Goal: Information Seeking & Learning: Learn about a topic

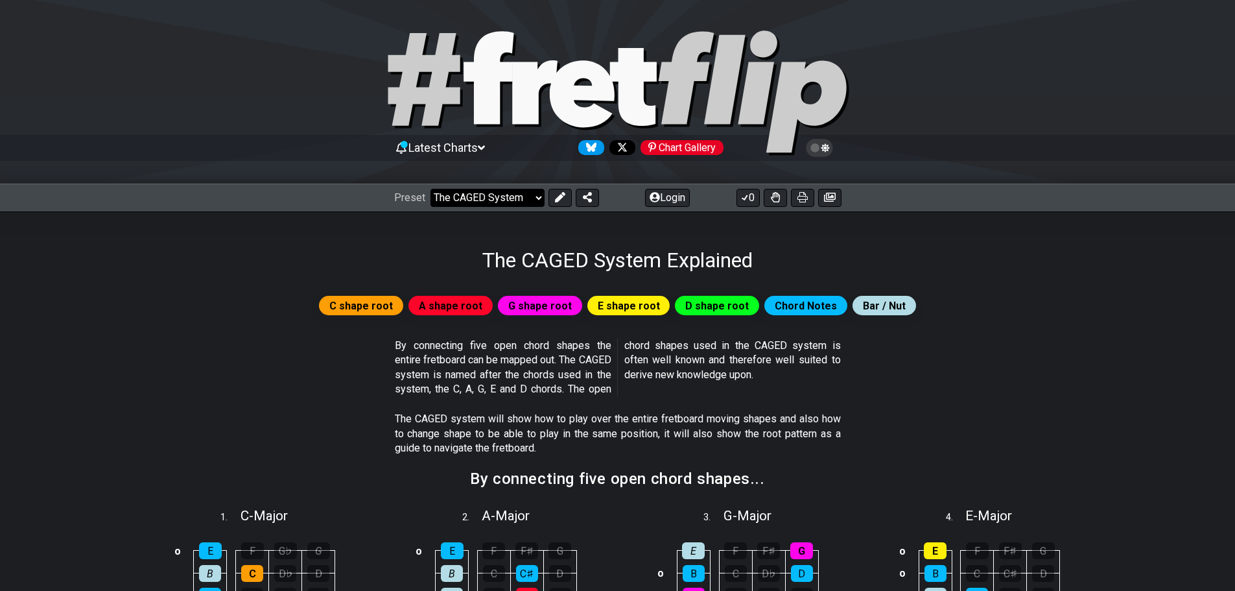
click at [537, 191] on select "Welcome to #fretflip! Initial Preset Custom Preset Minor Pentatonic Major Penta…" at bounding box center [487, 198] width 114 height 18
click at [430, 189] on select "Welcome to #fretflip! Initial Preset Custom Preset Minor Pentatonic Major Penta…" at bounding box center [487, 198] width 114 height 18
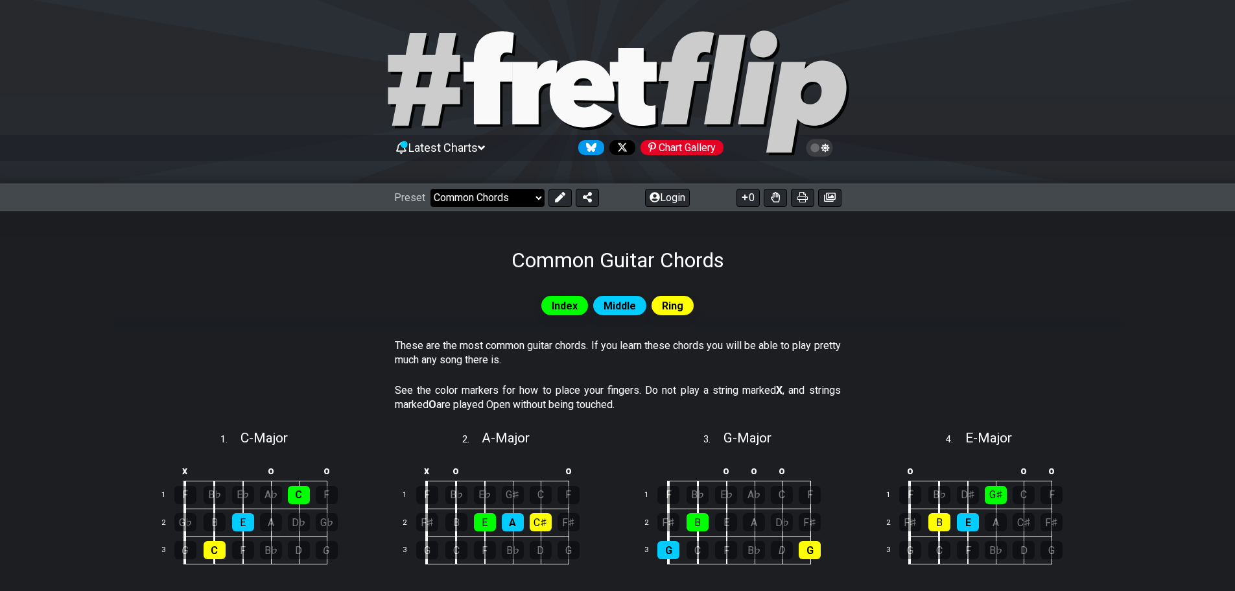
click at [473, 200] on select "Welcome to #fretflip! Initial Preset Custom Preset Minor Pentatonic Major Penta…" at bounding box center [487, 198] width 114 height 18
click at [535, 198] on select "Welcome to #fretflip! Initial Preset Custom Preset Minor Pentatonic Major Penta…" at bounding box center [487, 198] width 114 height 18
click at [430, 189] on select "Welcome to #fretflip! Initial Preset Custom Preset Minor Pentatonic Major Penta…" at bounding box center [487, 198] width 114 height 18
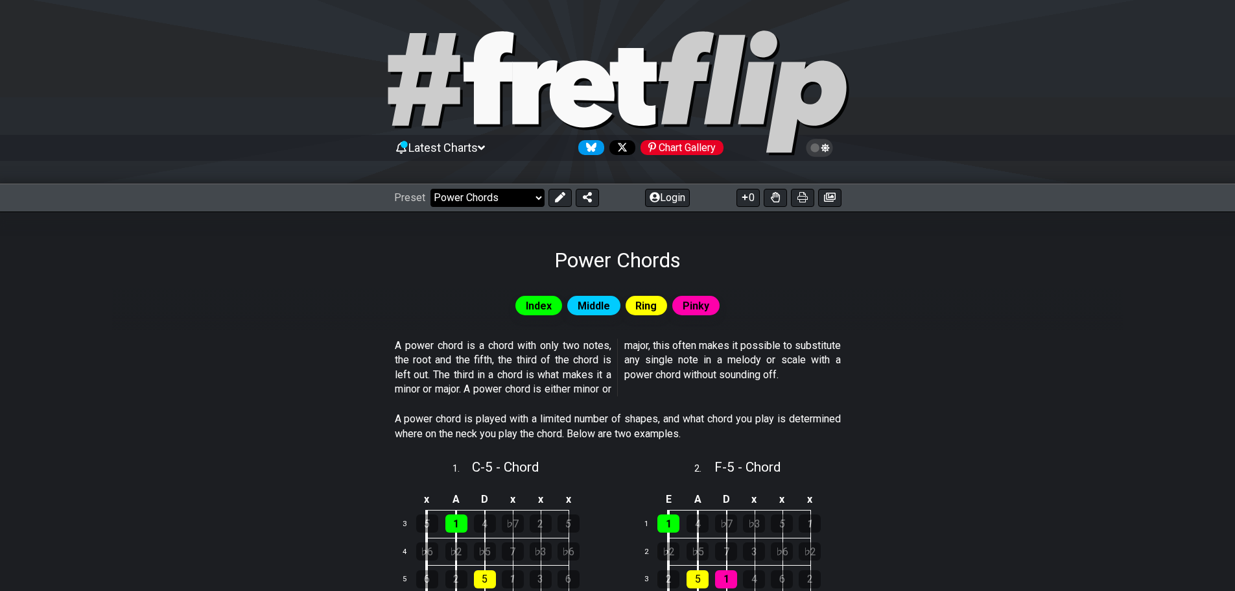
click at [536, 200] on select "Welcome to #fretflip! Initial Preset Custom Preset Minor Pentatonic Major Penta…" at bounding box center [487, 198] width 114 height 18
click at [430, 189] on select "Welcome to #fretflip! Initial Preset Custom Preset Minor Pentatonic Major Penta…" at bounding box center [487, 198] width 114 height 18
select select "/movable-7th-chords"
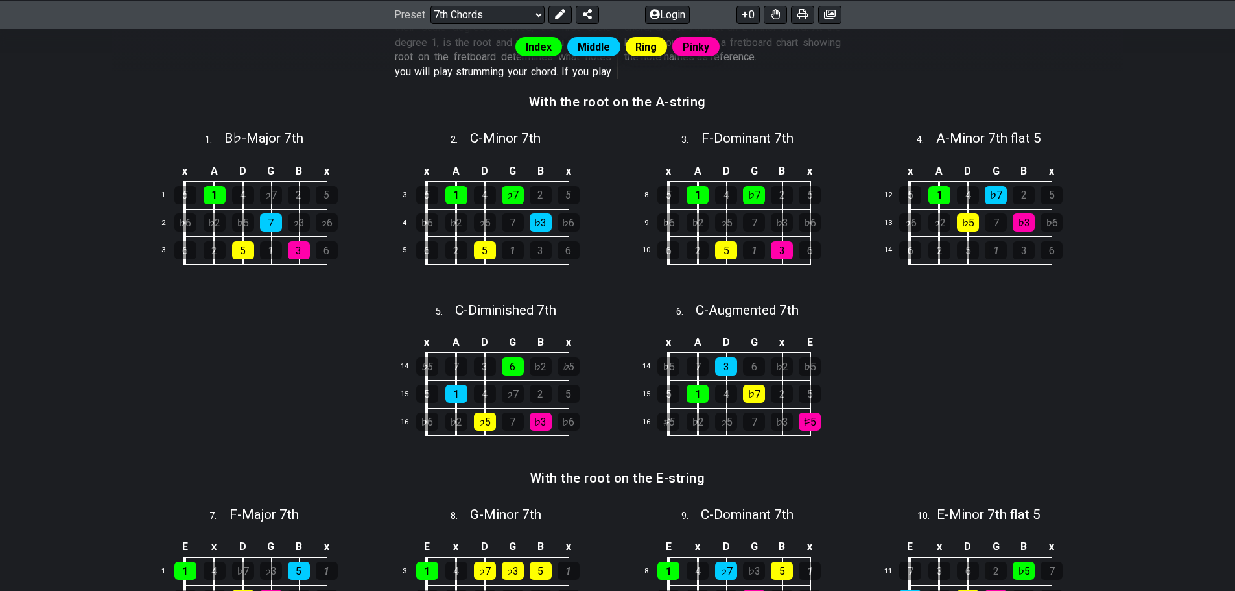
scroll to position [389, 0]
